Goal: Find specific page/section: Find specific page/section

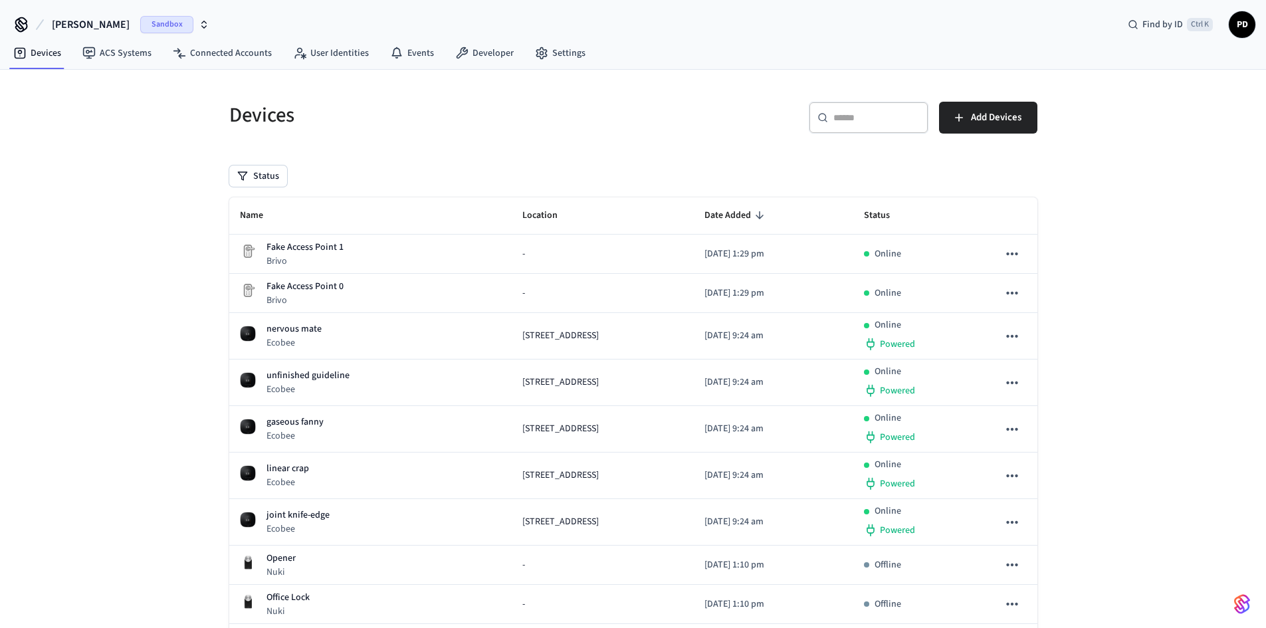
click at [108, 29] on button "dev-[PERSON_NAME]" at bounding box center [131, 25] width 166 height 28
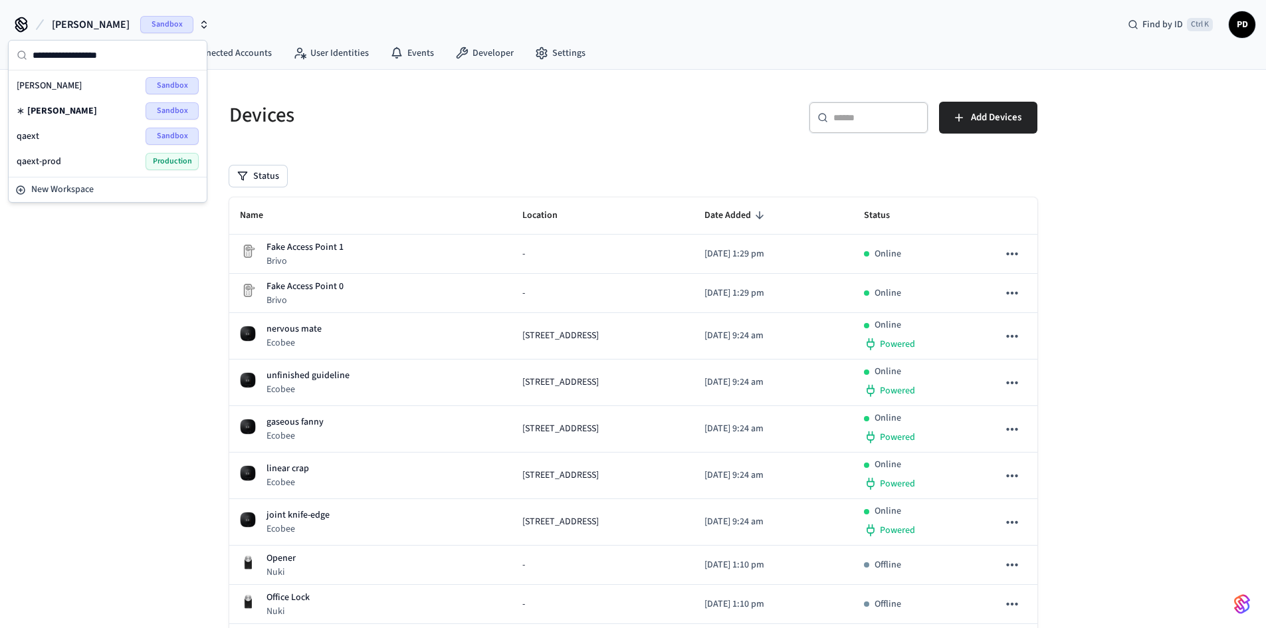
click at [94, 138] on div "qaext Sandbox" at bounding box center [108, 136] width 182 height 17
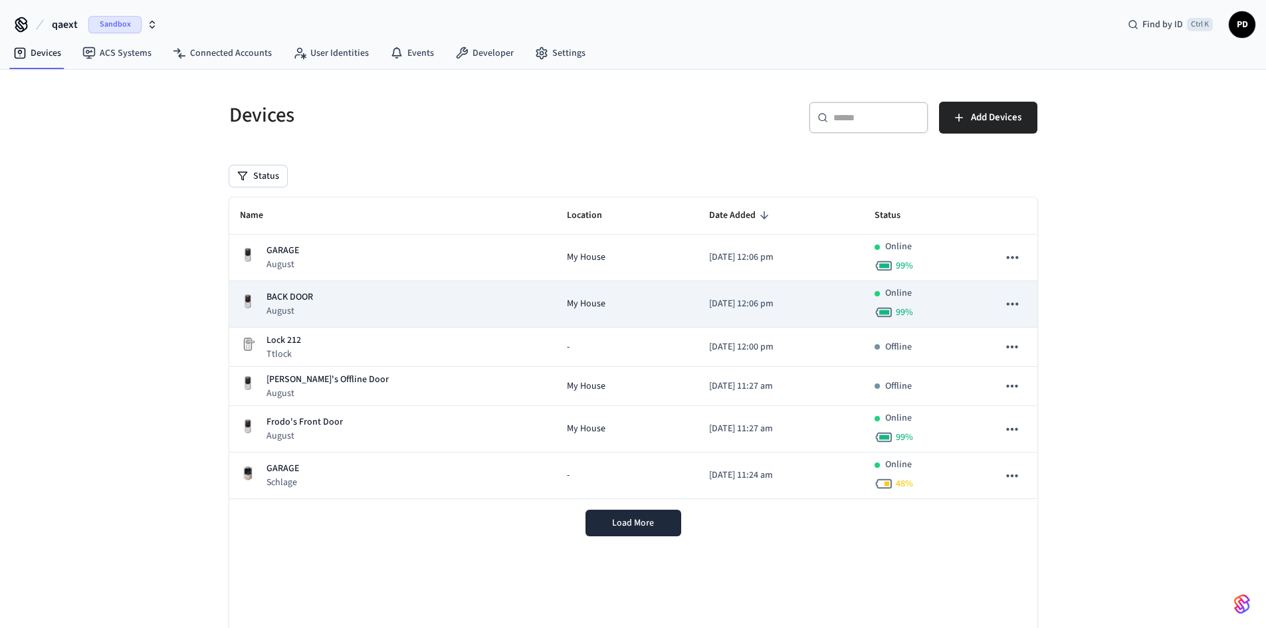
click at [291, 297] on p "BACK DOOR" at bounding box center [290, 297] width 47 height 14
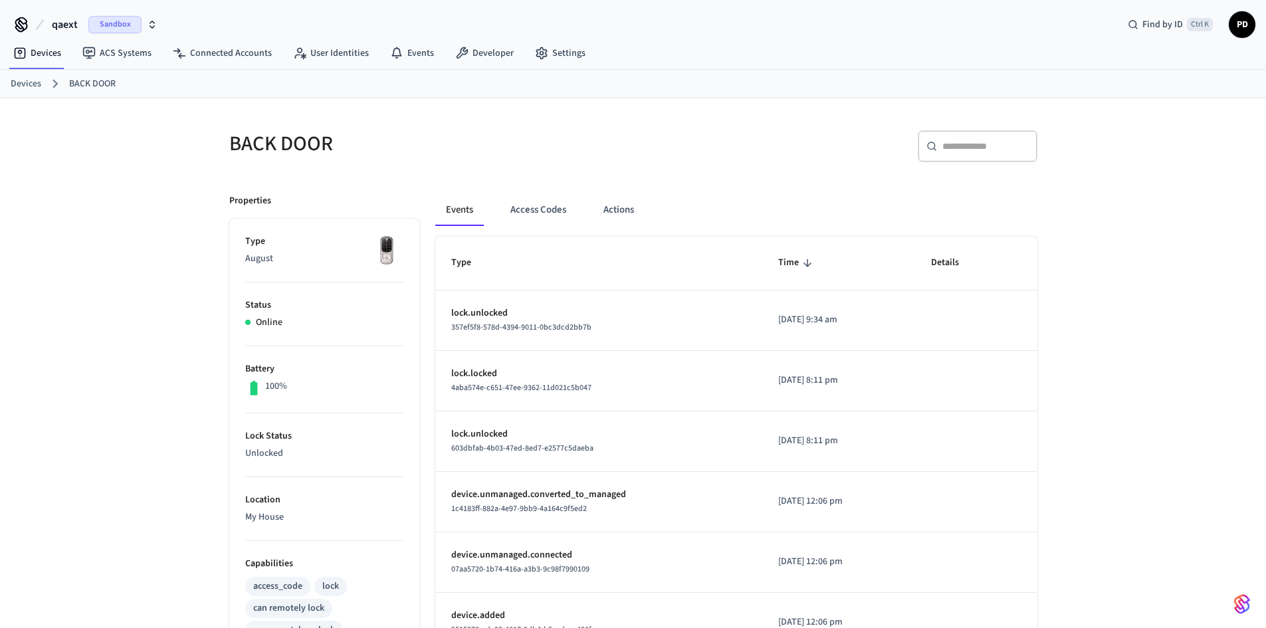
click at [259, 451] on p "Unlocked" at bounding box center [324, 454] width 158 height 14
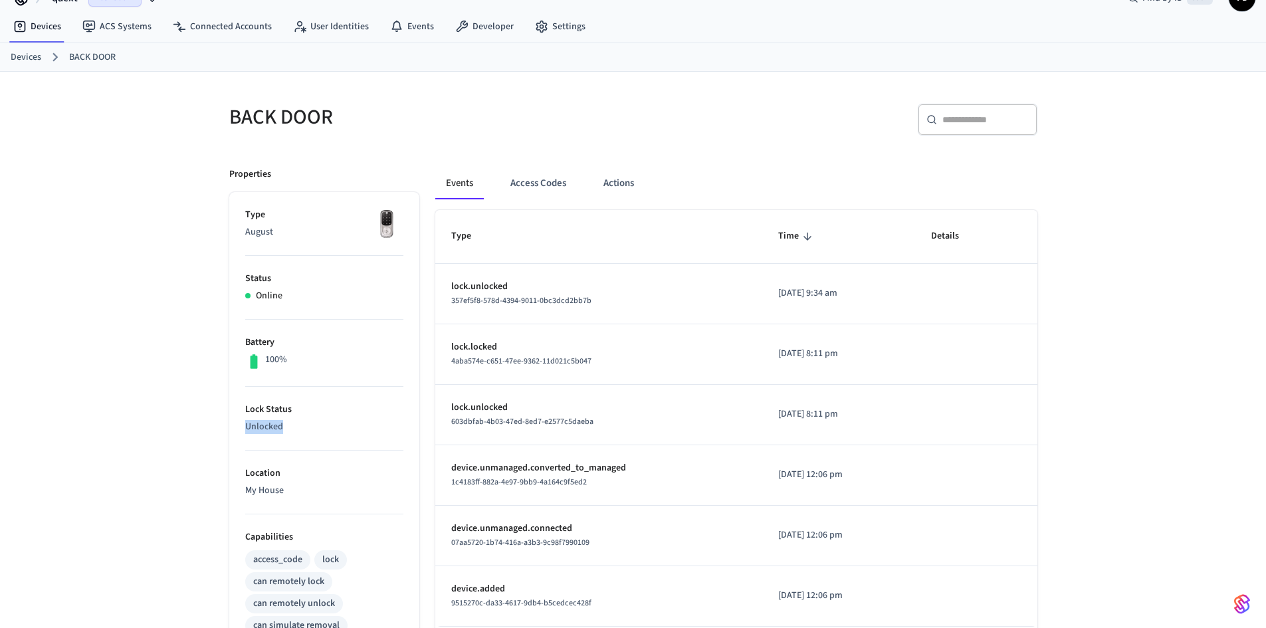
scroll to position [30, 0]
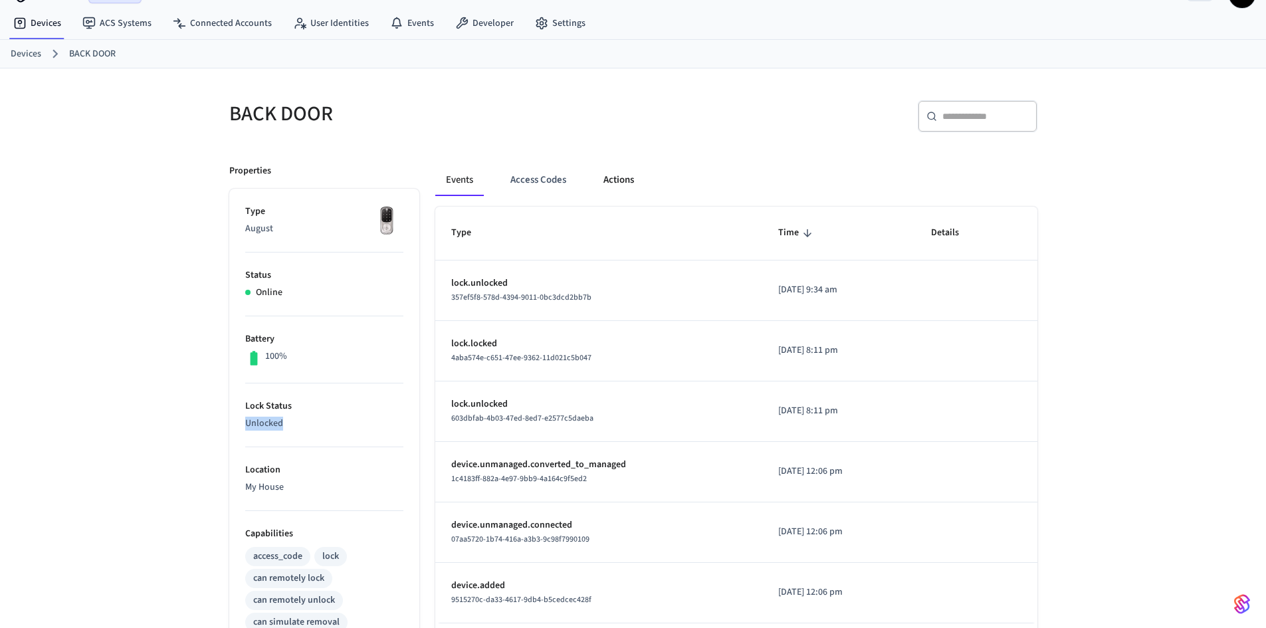
click at [623, 185] on button "Actions" at bounding box center [619, 180] width 52 height 32
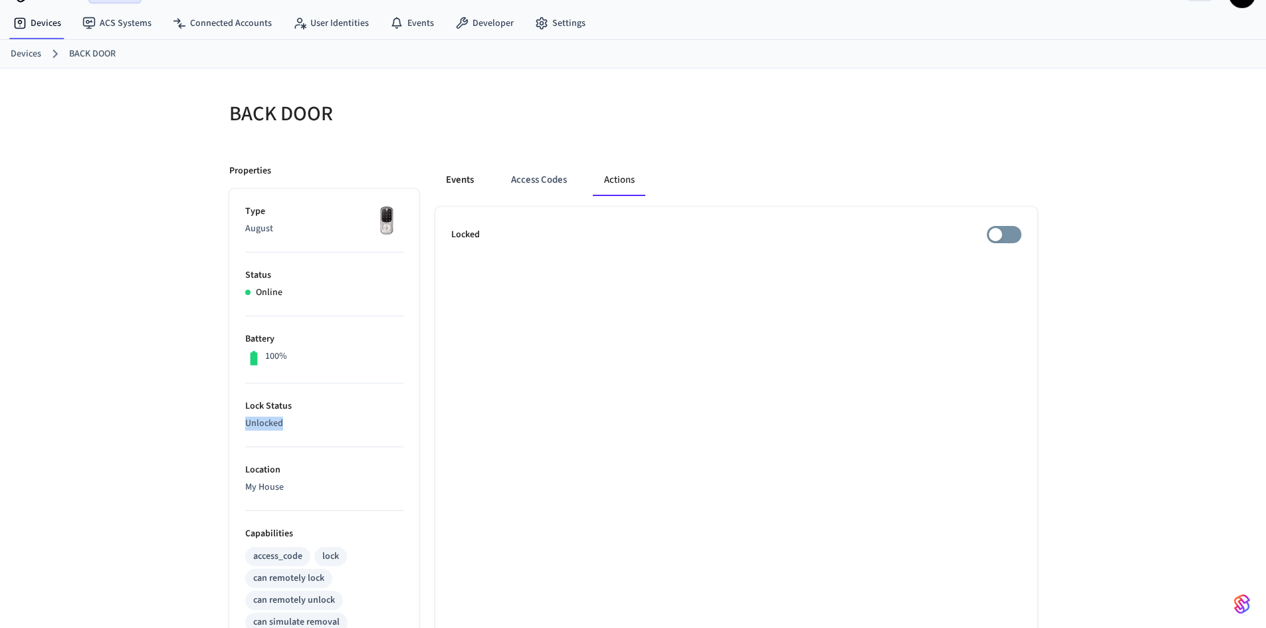
click at [467, 178] on button "Events" at bounding box center [459, 180] width 49 height 32
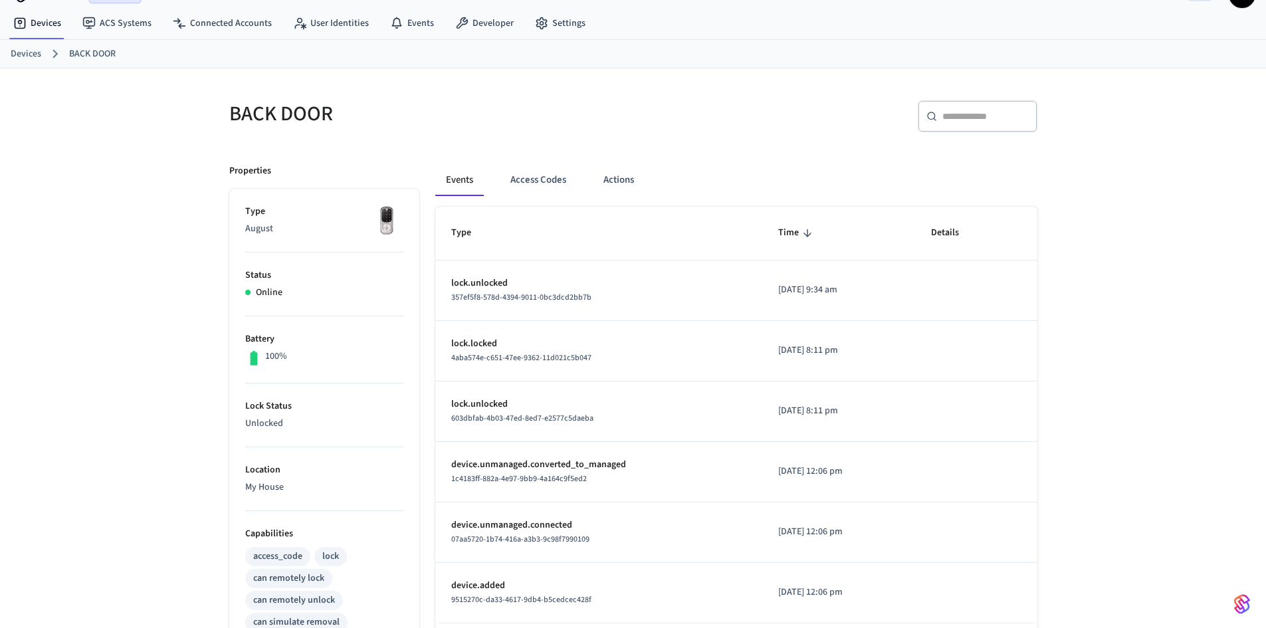
click at [791, 291] on p "[DATE] 9:34 am" at bounding box center [838, 290] width 121 height 14
click at [469, 280] on p "lock.locked" at bounding box center [599, 284] width 296 height 14
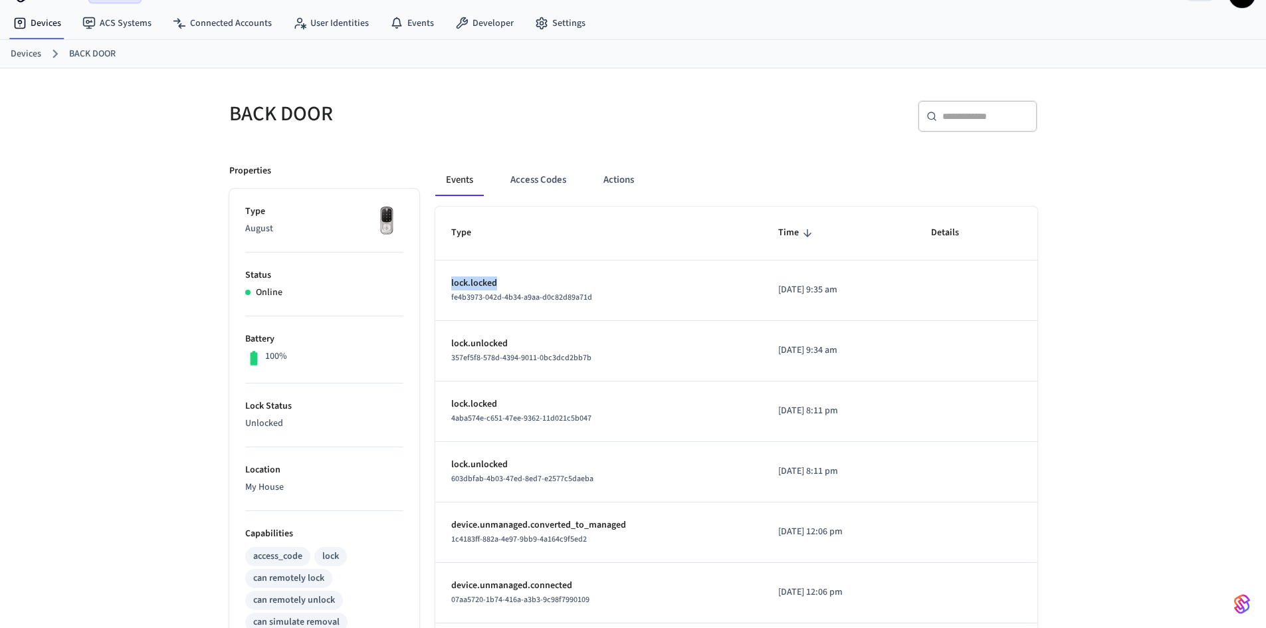
click at [469, 280] on p "lock.locked" at bounding box center [599, 284] width 296 height 14
click at [411, 21] on link "Events" at bounding box center [412, 23] width 65 height 24
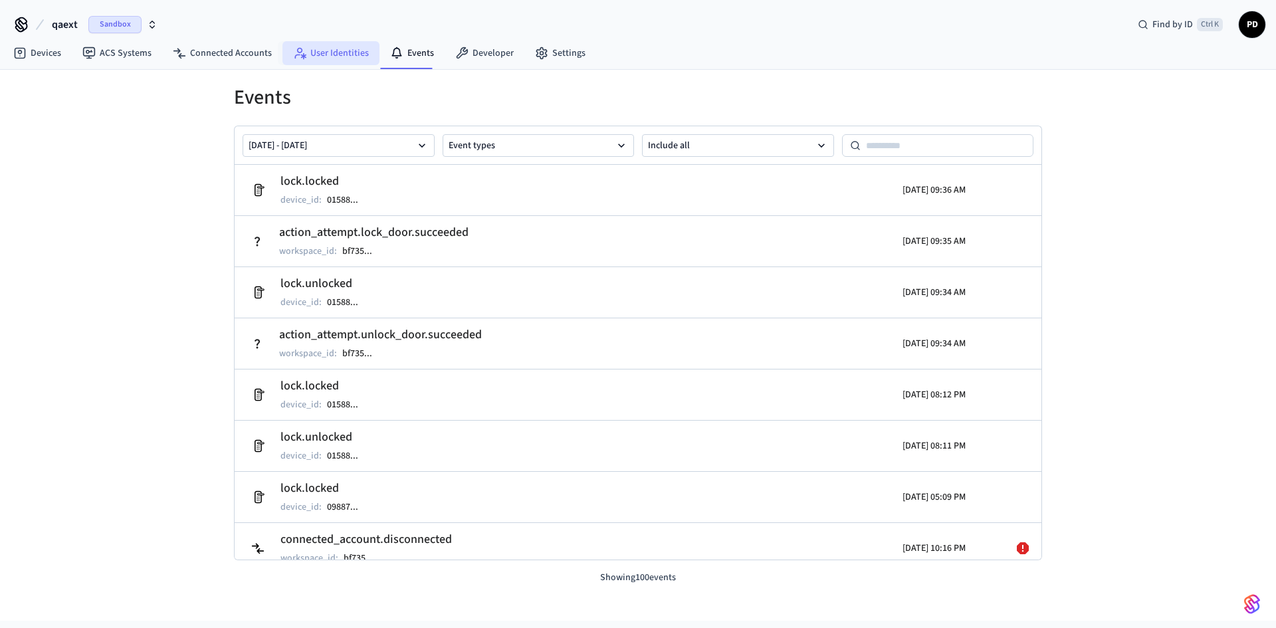
click at [312, 53] on link "User Identities" at bounding box center [331, 53] width 97 height 24
click at [422, 53] on link "Events" at bounding box center [412, 53] width 65 height 24
click at [37, 49] on link "Devices" at bounding box center [37, 53] width 69 height 24
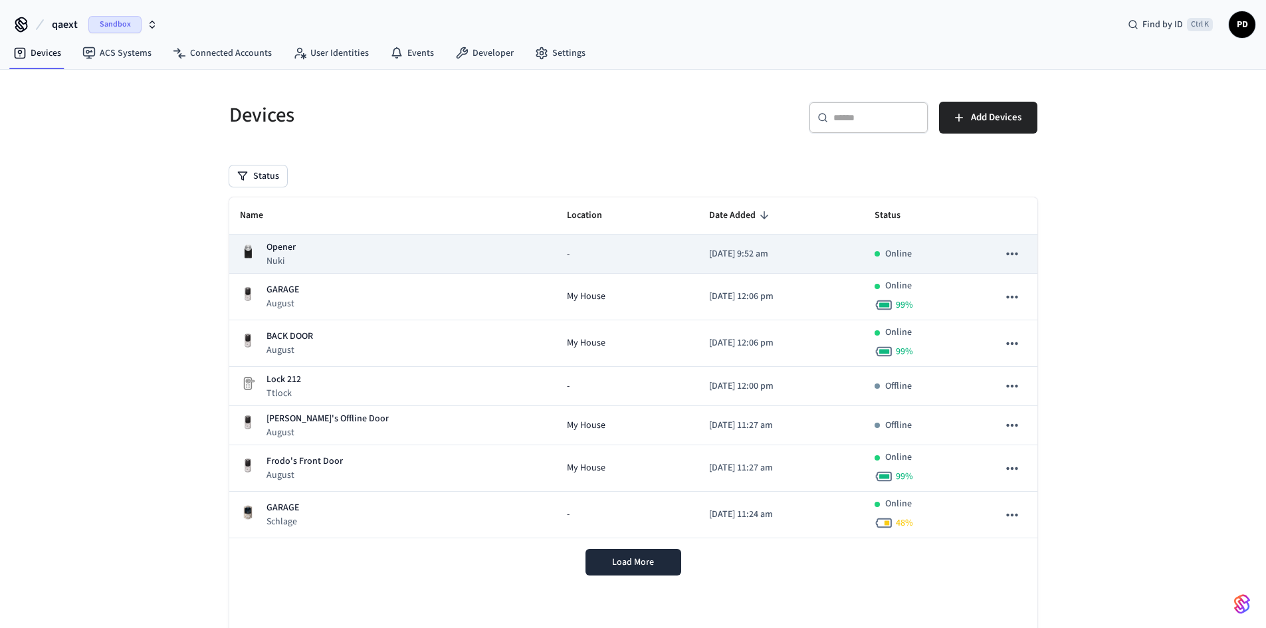
click at [290, 245] on p "Opener" at bounding box center [281, 248] width 29 height 14
